Goal: Information Seeking & Learning: Learn about a topic

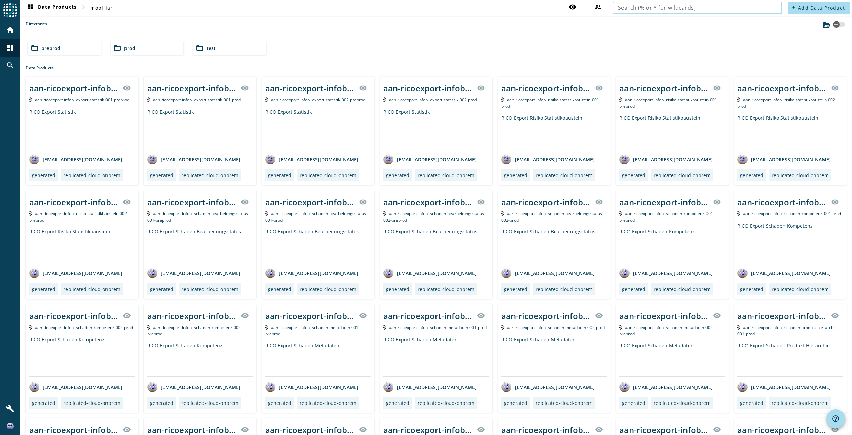
click at [628, 4] on input "text" at bounding box center [697, 8] width 159 height 8
type input "vvn"
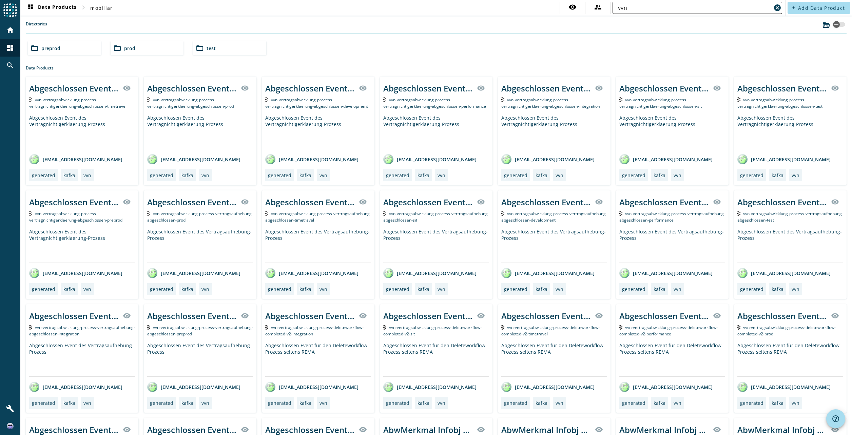
click at [643, 4] on input "vvn" at bounding box center [694, 8] width 153 height 8
drag, startPoint x: 632, startPoint y: 7, endPoint x: 583, endPoint y: 7, distance: 48.8
click at [583, 7] on div "visibility supervisor_account vvn cancel" at bounding box center [671, 8] width 224 height 12
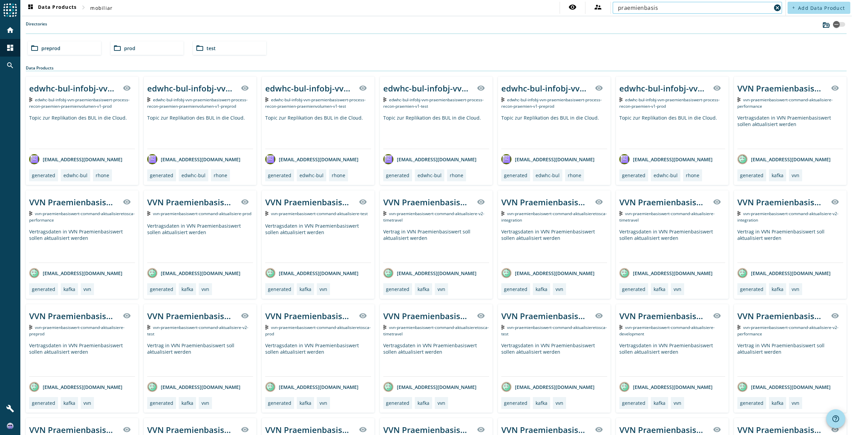
type input "praemienbasis"
drag, startPoint x: 150, startPoint y: 51, endPoint x: 155, endPoint y: 51, distance: 4.7
click at [150, 51] on div "folder_open prod" at bounding box center [147, 48] width 73 height 14
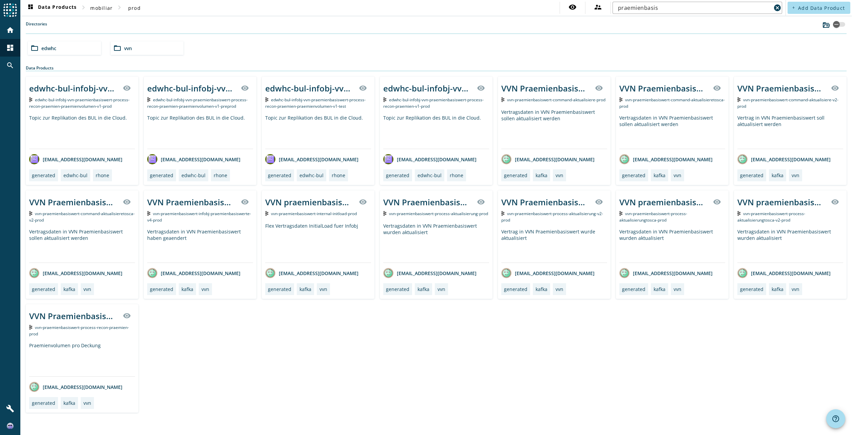
click at [135, 51] on div "folder_open vvn" at bounding box center [147, 48] width 73 height 14
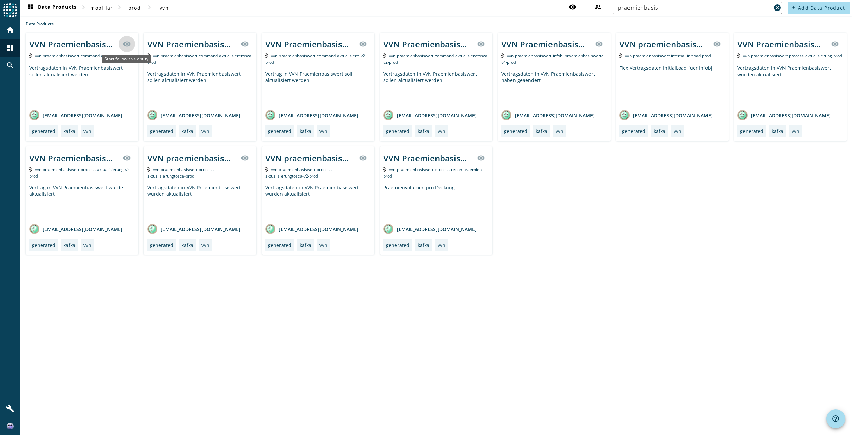
click at [127, 45] on mat-icon "visibility" at bounding box center [127, 44] width 8 height 8
click at [127, 44] on icon at bounding box center [127, 45] width 8 height 6
click at [77, 82] on div "Vertragsdaten in VVN Praemienbasiswert sollen aktualisiert werden" at bounding box center [82, 85] width 106 height 40
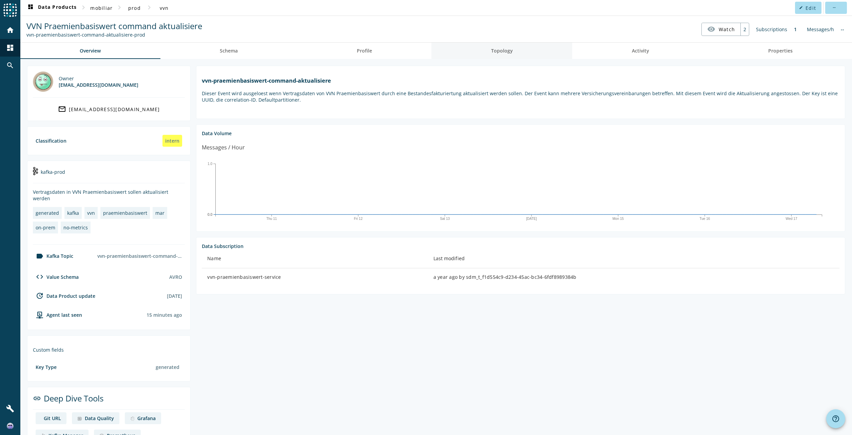
click at [514, 55] on link "Topology" at bounding box center [501, 51] width 141 height 16
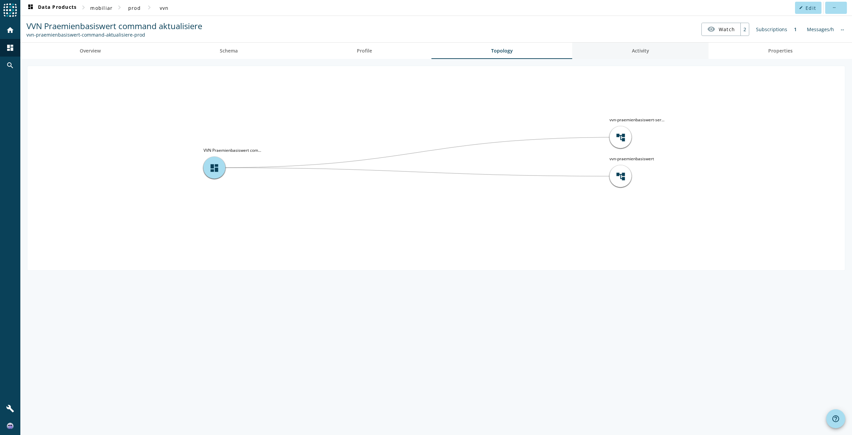
click at [643, 53] on span "Activity" at bounding box center [640, 50] width 17 height 5
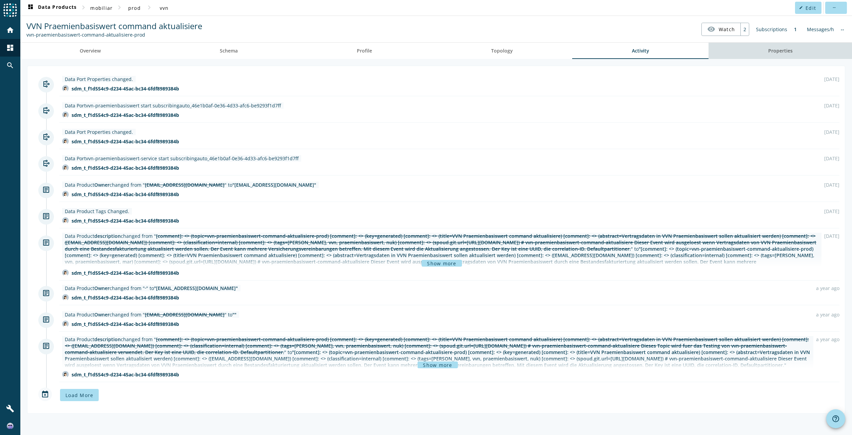
click at [778, 52] on span "Properties" at bounding box center [780, 50] width 24 height 5
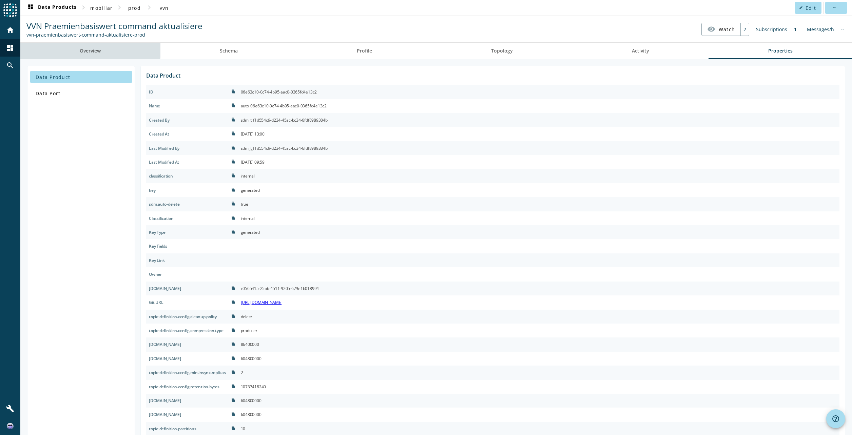
click at [90, 50] on span "Overview" at bounding box center [90, 50] width 21 height 5
